Goal: Task Accomplishment & Management: Manage account settings

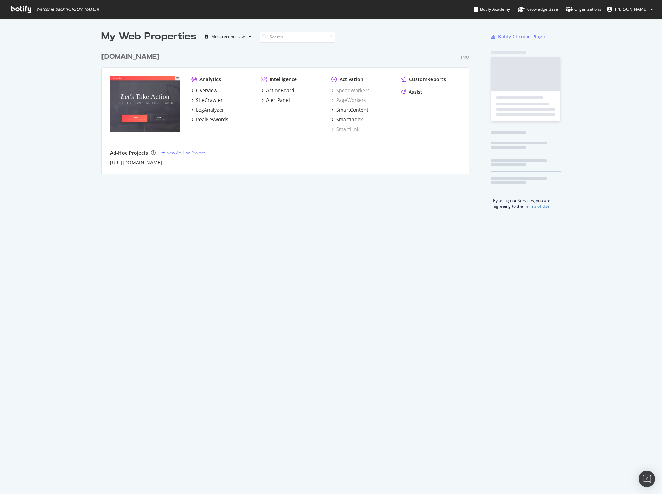
scroll to position [125, 368]
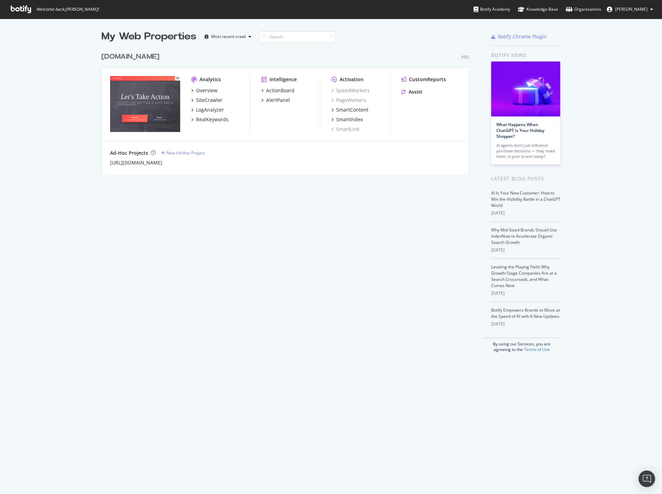
click at [643, 12] on span "[PERSON_NAME]" at bounding box center [631, 9] width 32 height 6
click at [631, 50] on div "Season4" at bounding box center [625, 54] width 66 height 10
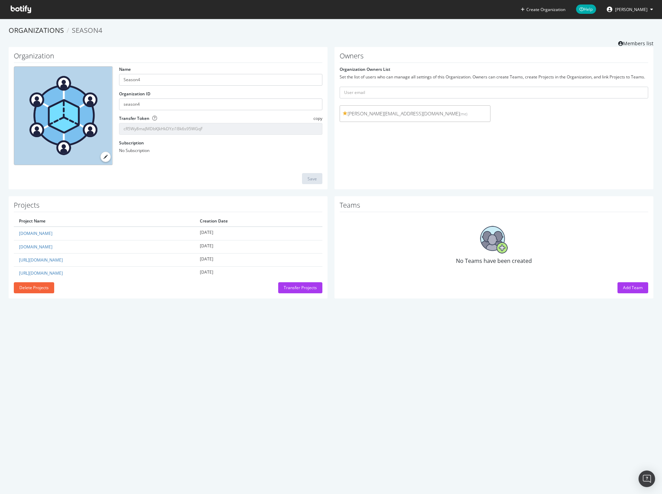
click at [651, 10] on icon at bounding box center [651, 9] width 3 height 4
click at [443, 164] on div "Owners Organization Owners List Set the list of users who can manage all settin…" at bounding box center [494, 118] width 319 height 143
click at [631, 44] on link "Members list" at bounding box center [635, 42] width 35 height 9
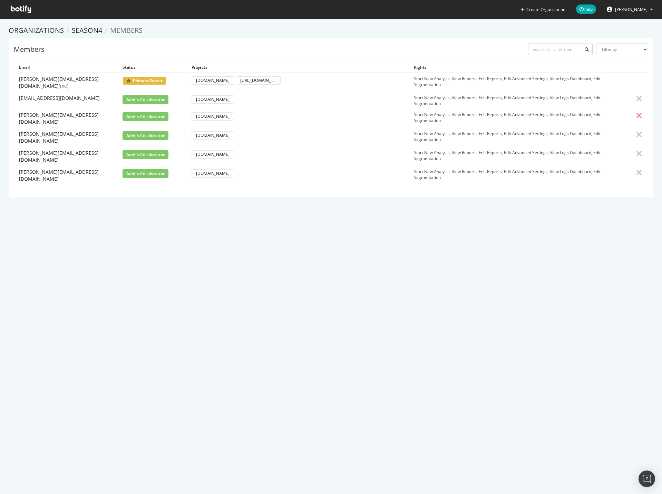
click at [636, 115] on icon at bounding box center [639, 116] width 6 height 8
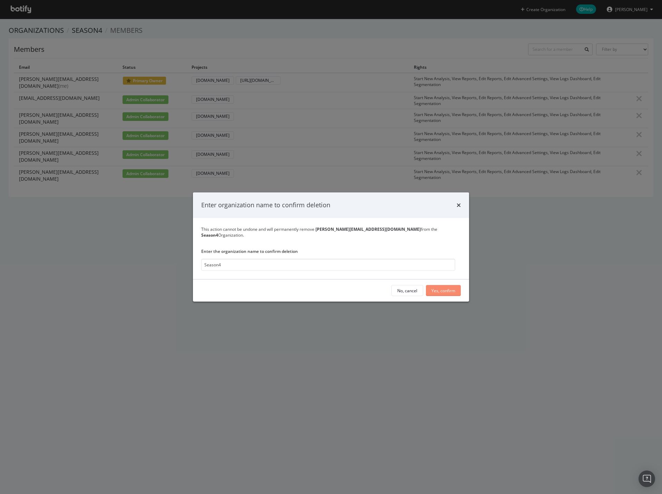
type input "Season4"
click at [438, 287] on div "Yes, confirm" at bounding box center [444, 290] width 24 height 6
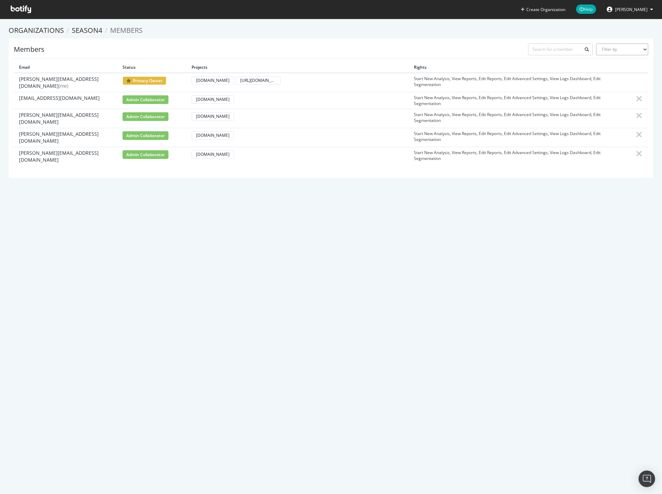
click at [622, 48] on select "Filter by Primary Owner Owner Member Admin Collaborator Guest Collaborator" at bounding box center [622, 49] width 52 height 12
drag, startPoint x: 622, startPoint y: 48, endPoint x: 613, endPoint y: 48, distance: 9.0
click at [622, 48] on select "Filter by Primary Owner Owner Member Admin Collaborator Guest Collaborator" at bounding box center [622, 49] width 52 height 12
click at [555, 49] on input "text" at bounding box center [560, 49] width 65 height 12
type input "f"
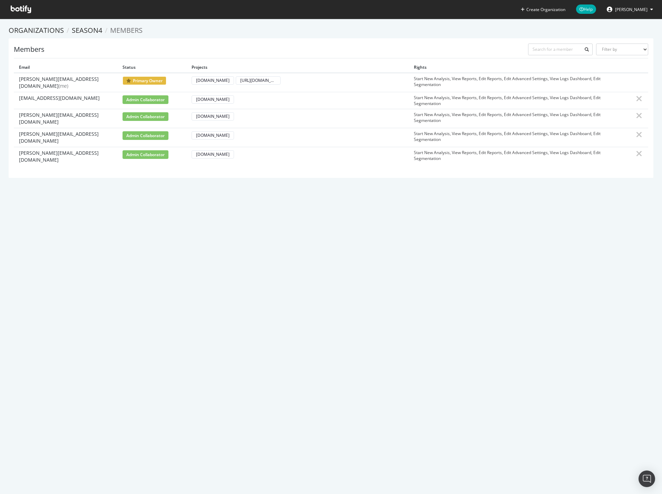
click at [632, 10] on span "[PERSON_NAME]" at bounding box center [631, 10] width 32 height 6
click at [632, 56] on div "Season4" at bounding box center [625, 54] width 66 height 10
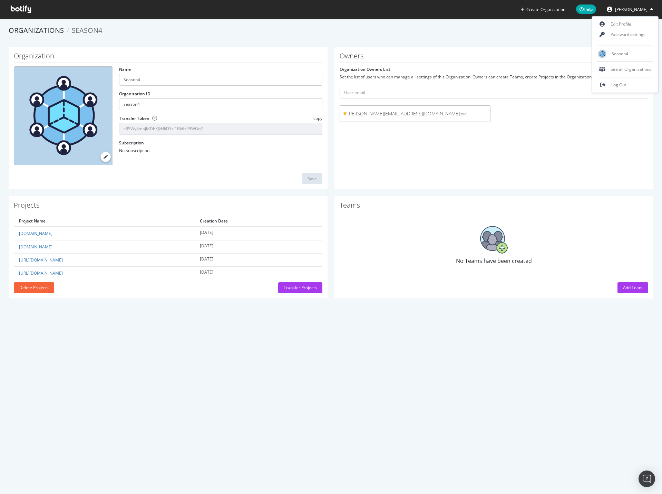
click at [512, 152] on div "Owners Organization Owners List Set the list of users who can manage all settin…" at bounding box center [494, 118] width 319 height 143
click at [380, 92] on input "text" at bounding box center [494, 93] width 309 height 12
type input "f"
type input "a"
click at [435, 147] on div "Owners Organization Owners List Set the list of users who can manage all settin…" at bounding box center [494, 118] width 319 height 143
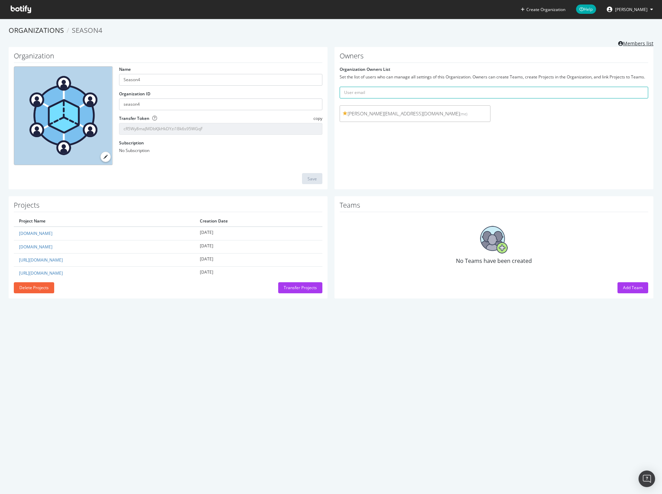
click at [641, 41] on link "Members list" at bounding box center [635, 42] width 35 height 9
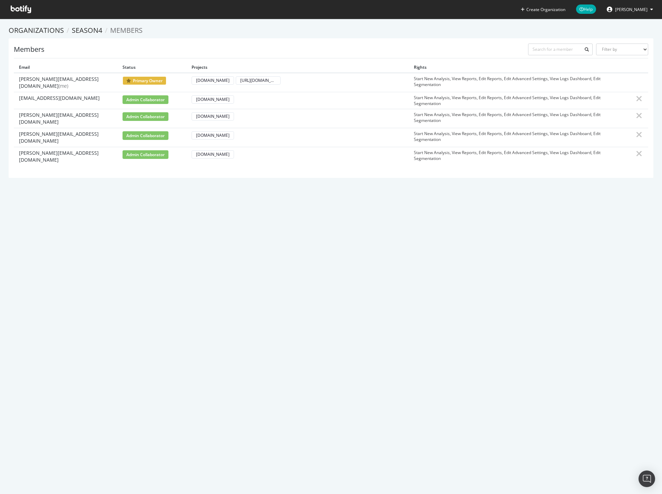
click at [14, 8] on icon at bounding box center [21, 10] width 20 height 8
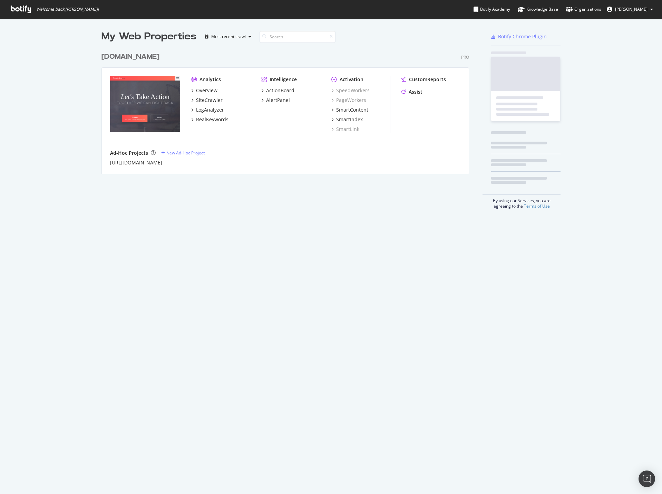
scroll to position [488, 652]
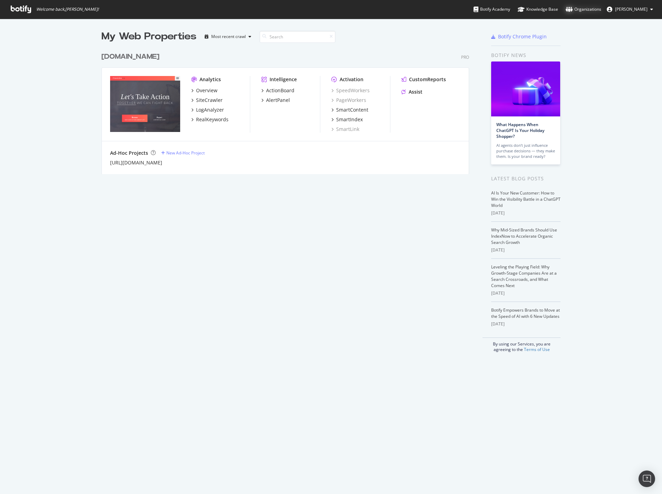
click at [589, 9] on div "Organizations" at bounding box center [584, 9] width 36 height 7
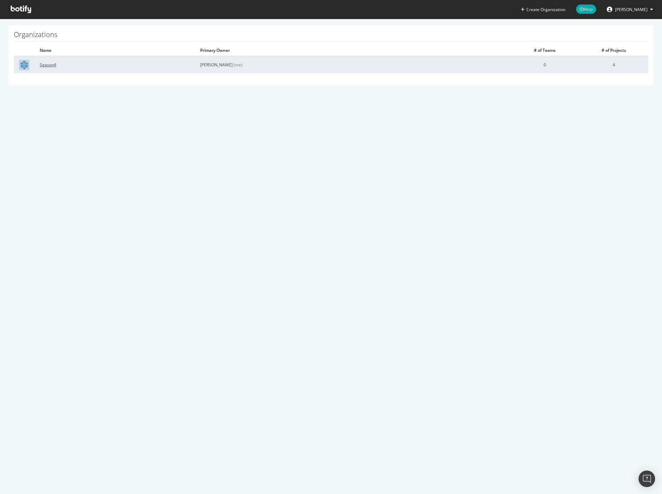
click at [44, 66] on link "Season4" at bounding box center [48, 65] width 17 height 6
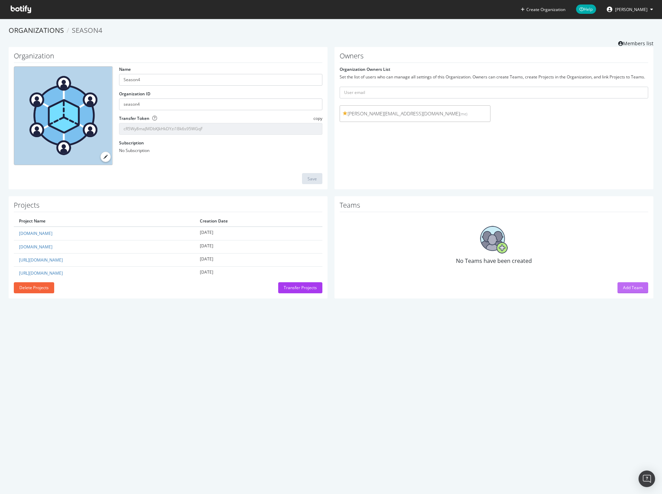
click at [623, 289] on div "Add Team" at bounding box center [633, 287] width 20 height 6
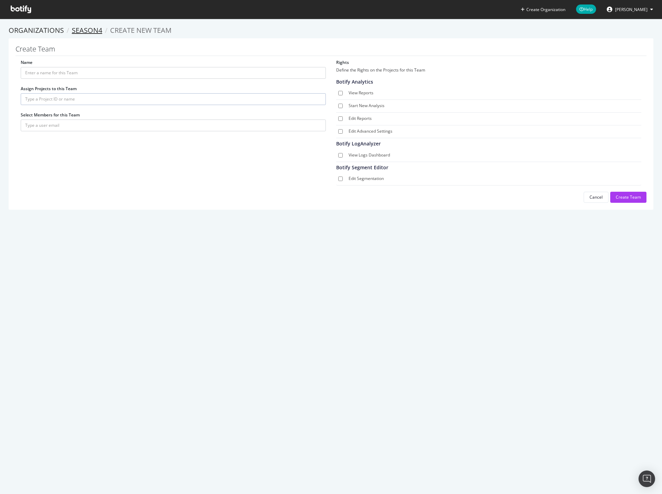
click at [83, 33] on link "Season4" at bounding box center [87, 30] width 30 height 9
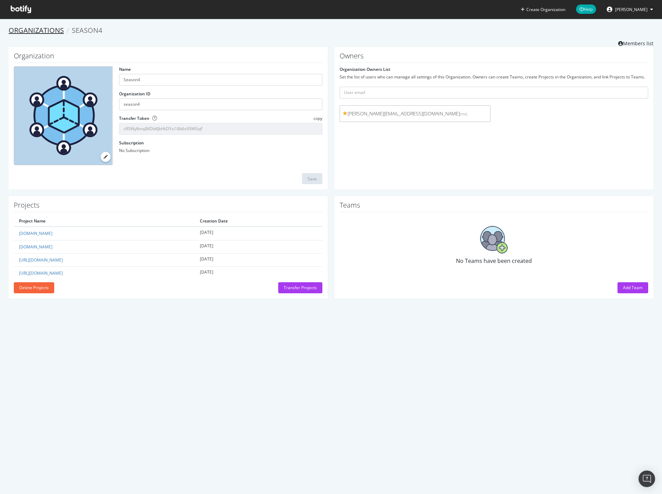
click at [49, 29] on link "Organizations" at bounding box center [36, 30] width 55 height 9
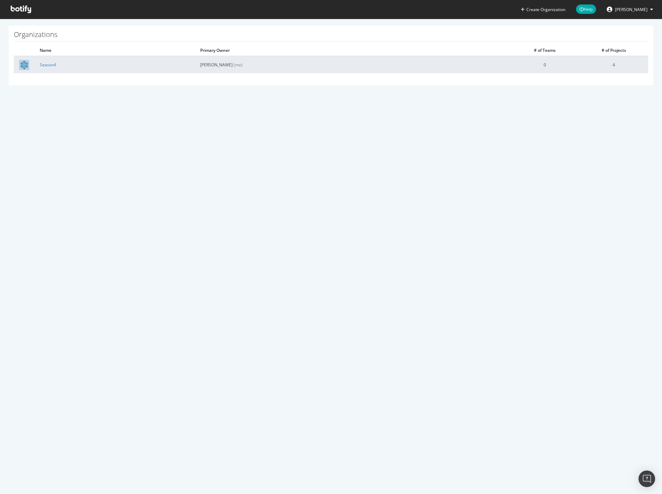
click at [26, 62] on img at bounding box center [24, 65] width 10 height 10
click at [47, 65] on link "Season4" at bounding box center [48, 65] width 17 height 6
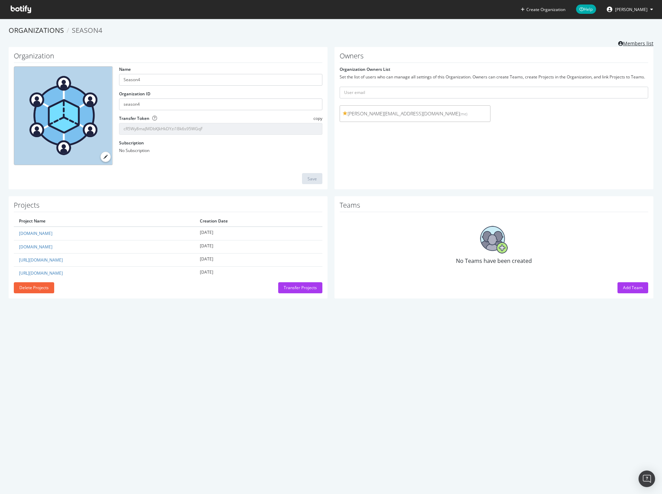
click at [630, 45] on link "Members list" at bounding box center [635, 42] width 35 height 9
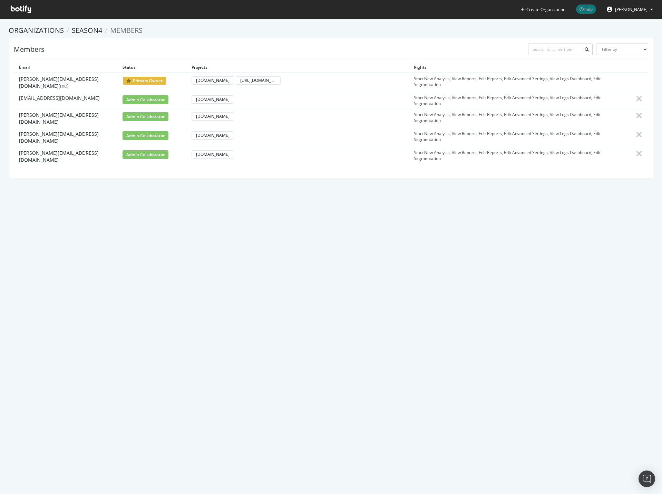
click at [596, 6] on span "Help" at bounding box center [586, 8] width 20 height 9
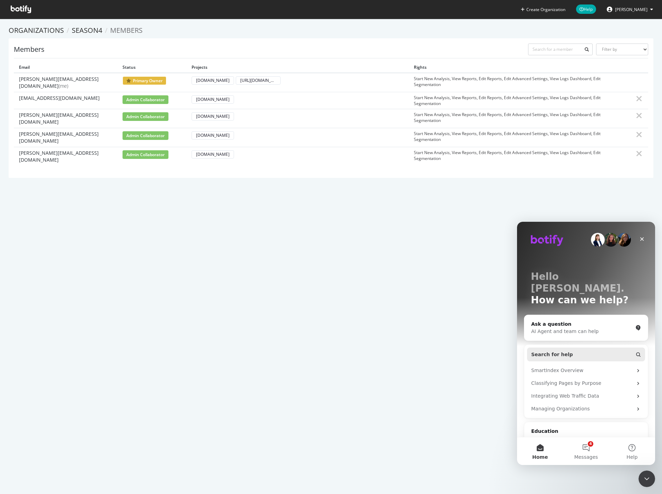
click at [574, 347] on button "Search for help" at bounding box center [586, 354] width 118 height 14
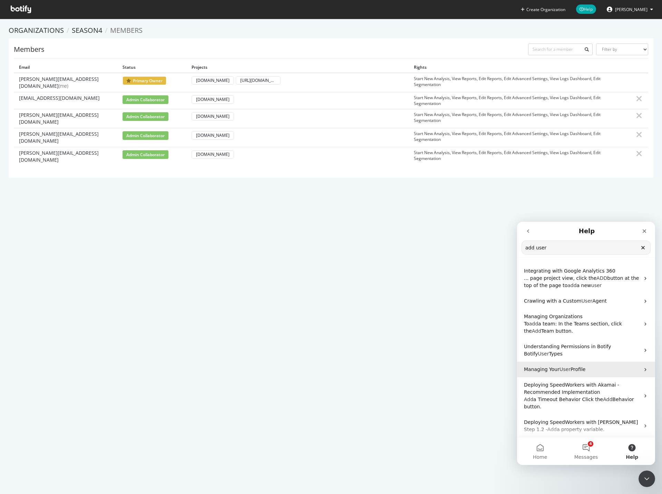
scroll to position [97, 0]
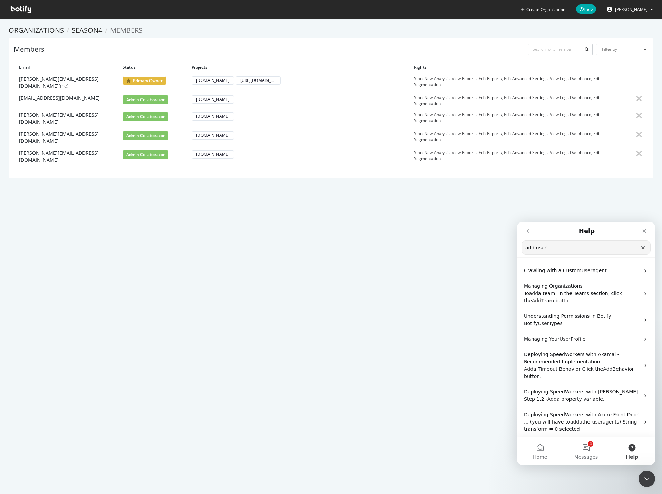
type input "add user"
drag, startPoint x: 415, startPoint y: 374, endPoint x: 432, endPoint y: 367, distance: 18.4
click at [415, 372] on div "Create Organization Help Patrick Hanan Organizations Season4 Members Members Fi…" at bounding box center [331, 247] width 662 height 494
click at [135, 264] on div "Create Organization Help Patrick Hanan Organizations Season4 Members Members Fi…" at bounding box center [331, 247] width 662 height 494
drag, startPoint x: 290, startPoint y: 152, endPoint x: 282, endPoint y: 119, distance: 34.0
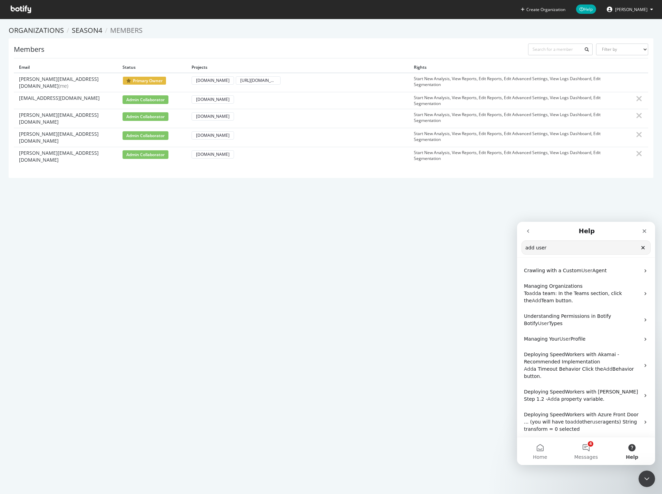
click at [288, 135] on tbody "patrick@season4.io (me) primary owner classaction.org https://topclassactions.c…" at bounding box center [331, 119] width 635 height 93
click at [342, 160] on div "Members Filter by Primary Owner Owner Member Admin Collaborator Guest Collabora…" at bounding box center [331, 107] width 645 height 139
click at [211, 97] on div "[DOMAIN_NAME]" at bounding box center [212, 99] width 33 height 6
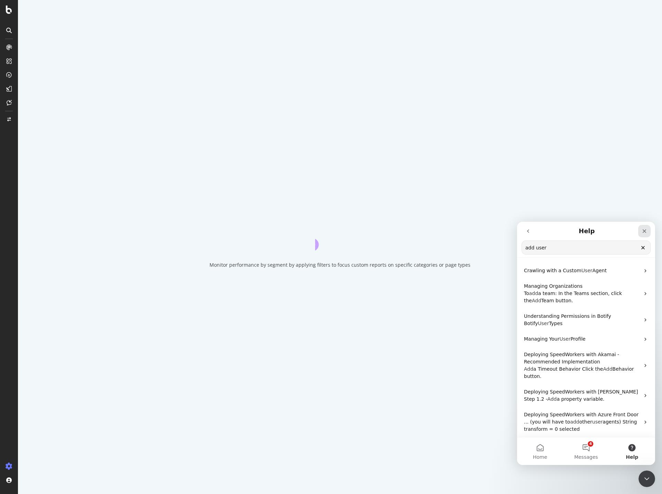
click at [641, 229] on div "Close" at bounding box center [644, 231] width 12 height 12
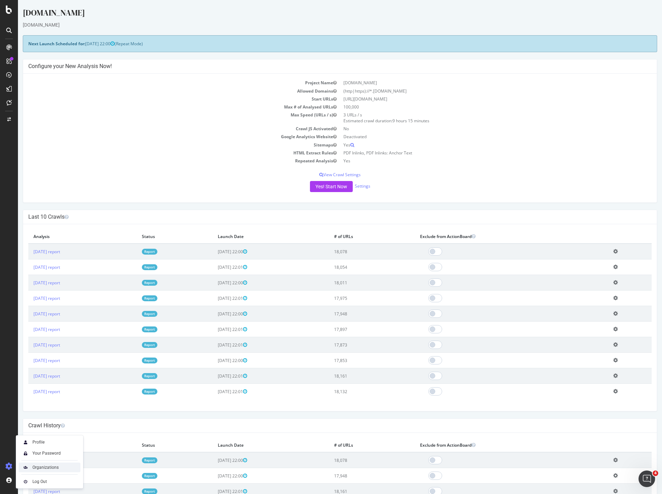
click at [56, 467] on div "Organizations" at bounding box center [45, 467] width 26 height 6
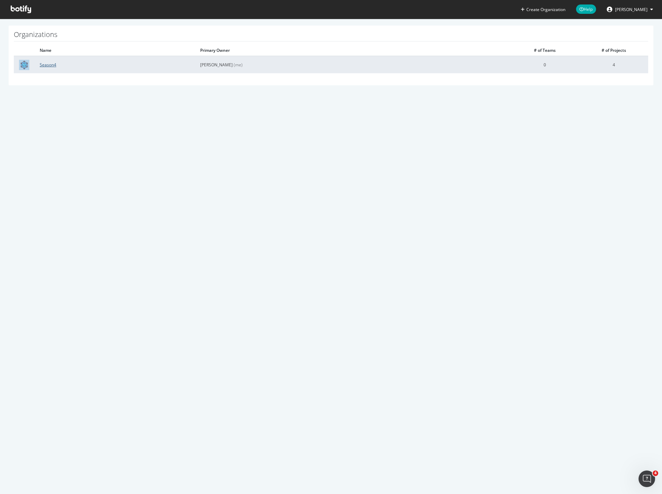
click at [53, 64] on link "Season4" at bounding box center [48, 65] width 17 height 6
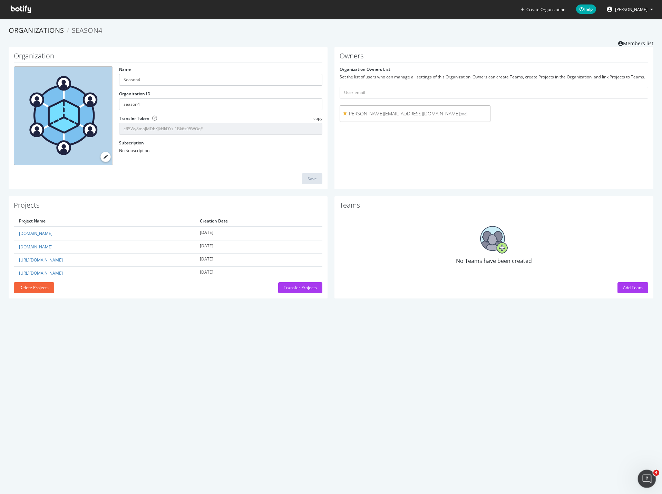
click at [645, 479] on icon "Open Intercom Messenger" at bounding box center [645, 477] width 11 height 11
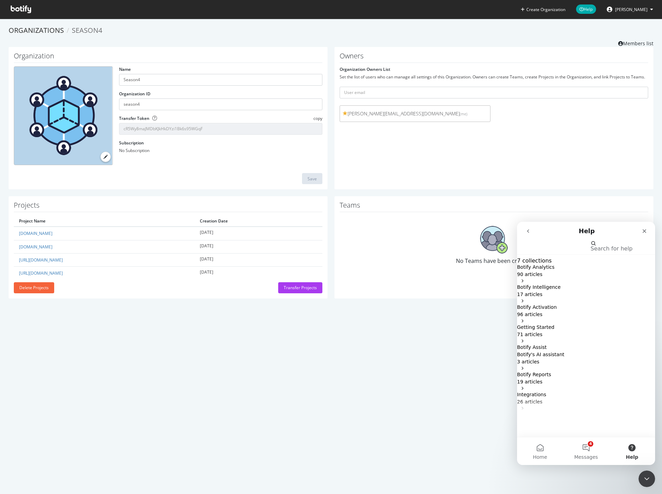
click at [528, 232] on icon "go back" at bounding box center [528, 231] width 6 height 6
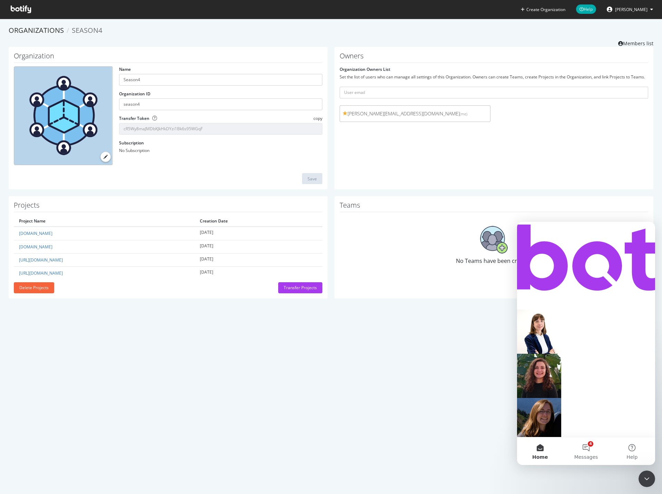
click at [559, 460] on div "AI Agent and team can help" at bounding box center [586, 463] width 138 height 7
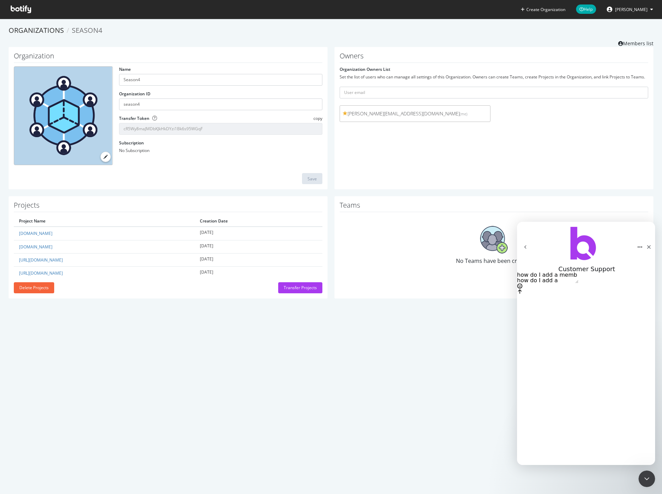
type textarea "how do I add a member"
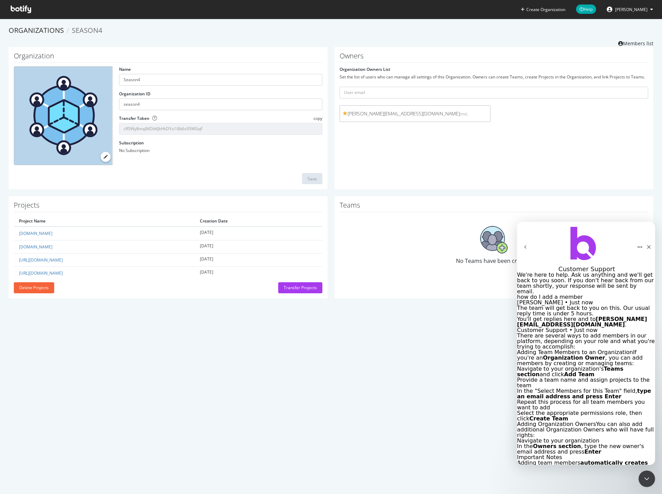
scroll to position [99, 0]
click at [382, 235] on div "No Teams have been created" at bounding box center [494, 245] width 309 height 60
click at [650, 477] on div "Close Intercom Messenger" at bounding box center [646, 477] width 17 height 17
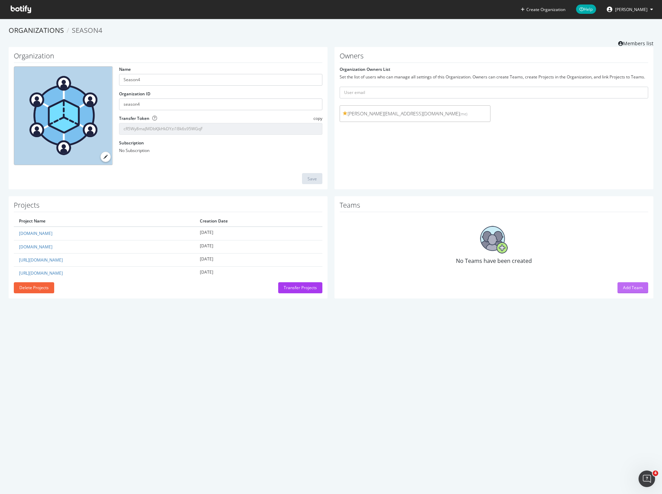
click at [625, 284] on div "Add Team" at bounding box center [633, 287] width 20 height 6
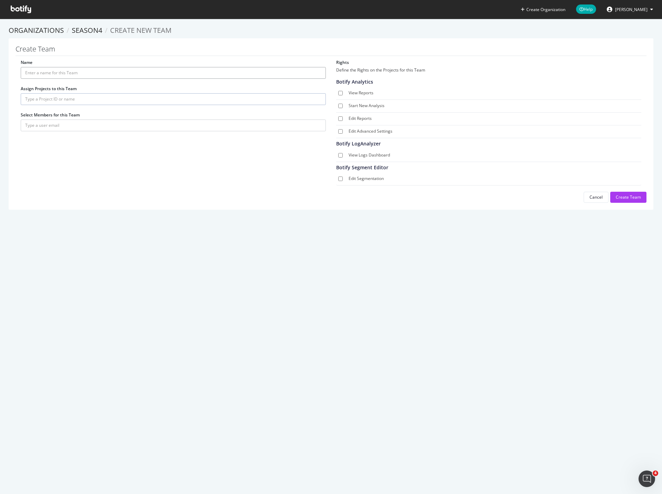
click at [54, 75] on input "Name" at bounding box center [173, 73] width 305 height 12
type input "Writers"
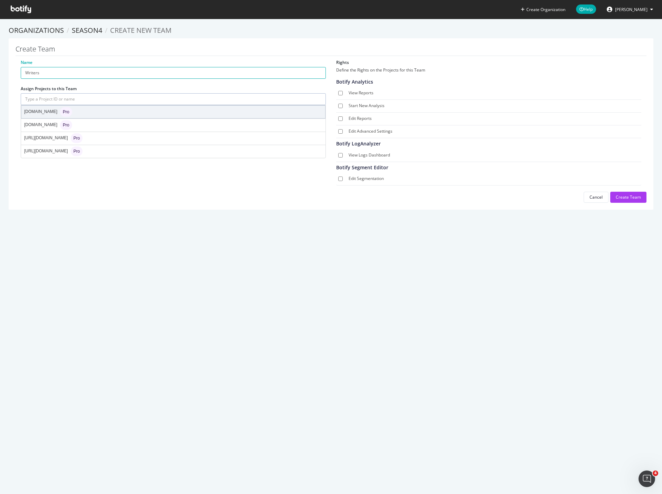
click at [93, 114] on div "classaction.org Pro" at bounding box center [173, 112] width 304 height 12
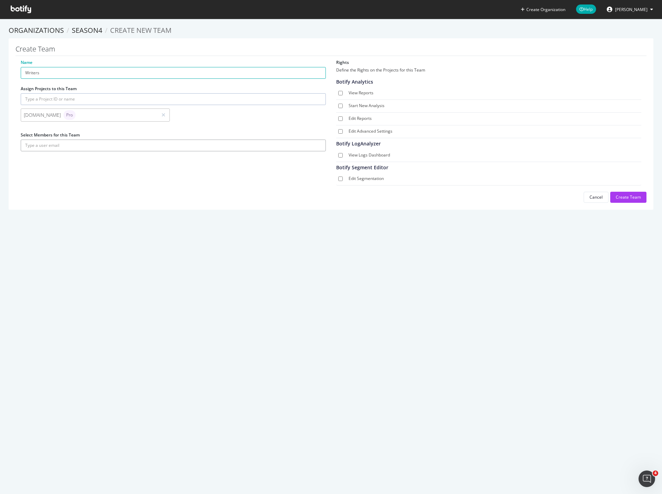
click at [102, 147] on input "text" at bounding box center [173, 145] width 305 height 12
type input "erin@season4.io"
click at [338, 94] on input "View Reports" at bounding box center [340, 93] width 4 height 4
checkbox input "true"
click at [381, 247] on div "Create Organization Help Patrick Hanan Organizations Season4 Create new Team Cr…" at bounding box center [331, 247] width 662 height 494
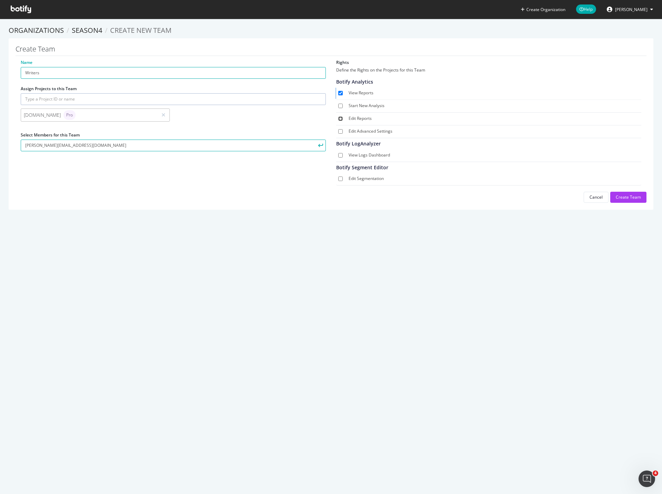
click at [339, 118] on input "Edit Reports" at bounding box center [340, 118] width 4 height 4
checkbox input "true"
click at [338, 155] on input "View Logs Dashboard" at bounding box center [340, 155] width 4 height 4
checkbox input "true"
click at [622, 200] on div "Create Team" at bounding box center [628, 197] width 25 height 6
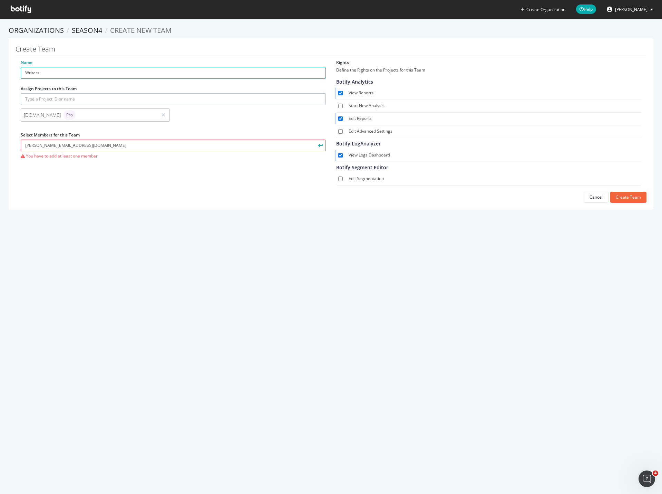
click at [127, 186] on div "Name Writers Assign Projects to this Team classaction.org Pro Select Members fo…" at bounding box center [331, 130] width 631 height 143
click at [110, 146] on input "erin@season4.io" at bounding box center [173, 145] width 305 height 12
click at [260, 145] on input "erin@season4.io" at bounding box center [173, 145] width 305 height 12
click at [318, 146] on icon "submit" at bounding box center [320, 145] width 5 height 4
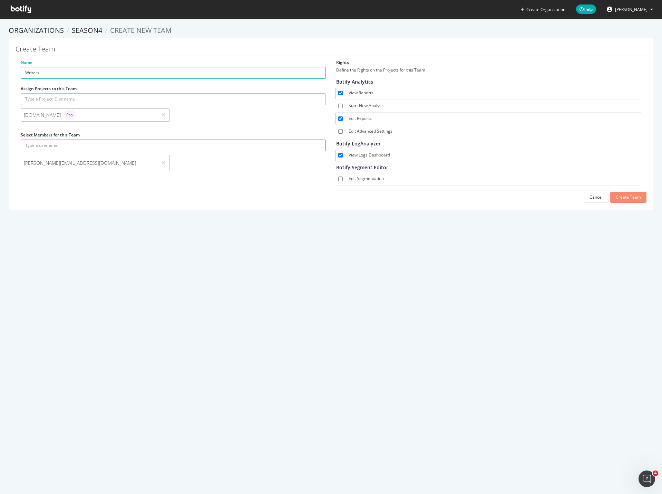
click at [632, 198] on div "Create Team" at bounding box center [628, 197] width 25 height 6
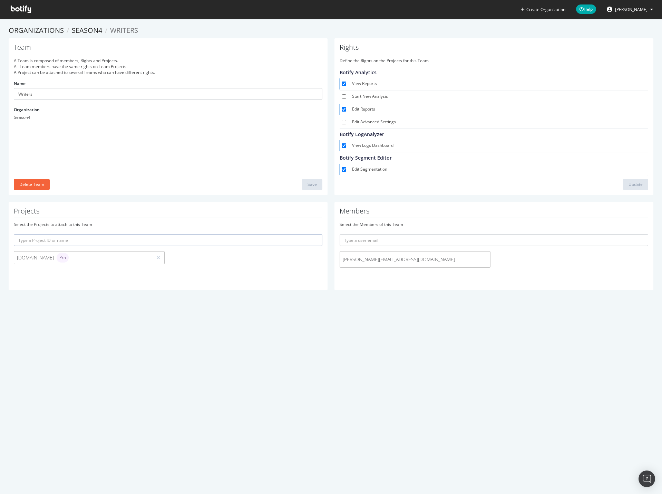
click at [149, 319] on div "Create Organization Help Patrick Hanan Organizations Season4 Writers Team A Tea…" at bounding box center [331, 247] width 662 height 494
